Goal: Information Seeking & Learning: Learn about a topic

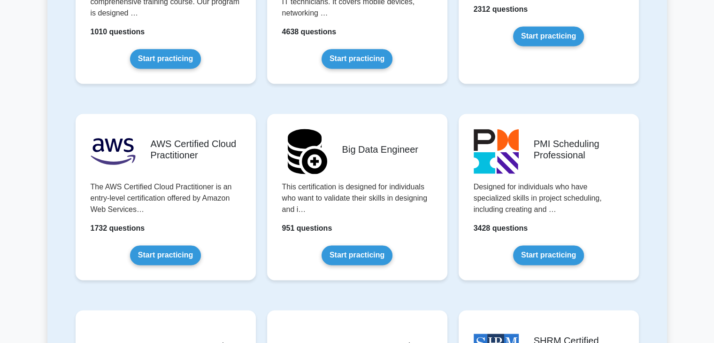
scroll to position [1480, 0]
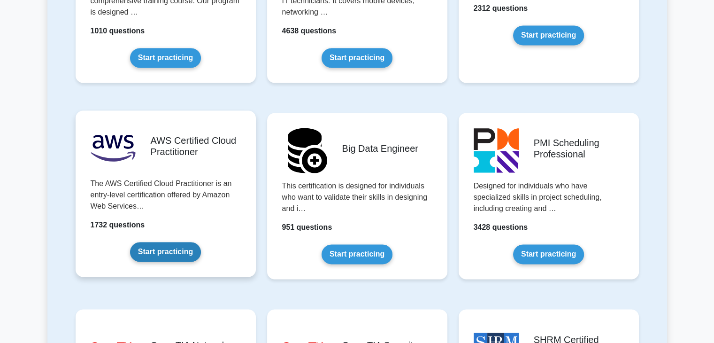
click at [178, 248] on link "Start practicing" at bounding box center [165, 252] width 71 height 20
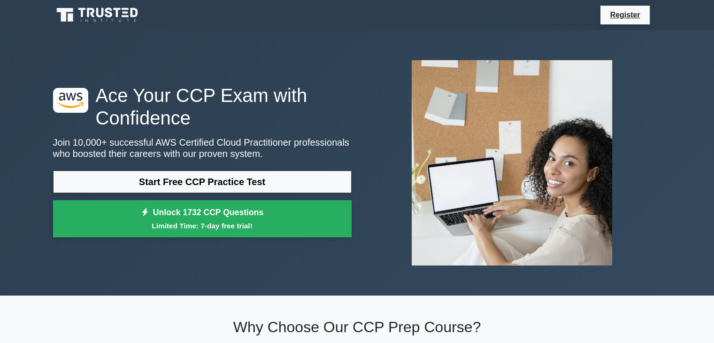
click at [363, 137] on div at bounding box center [512, 163] width 310 height 220
